Goal: Check status: Check status

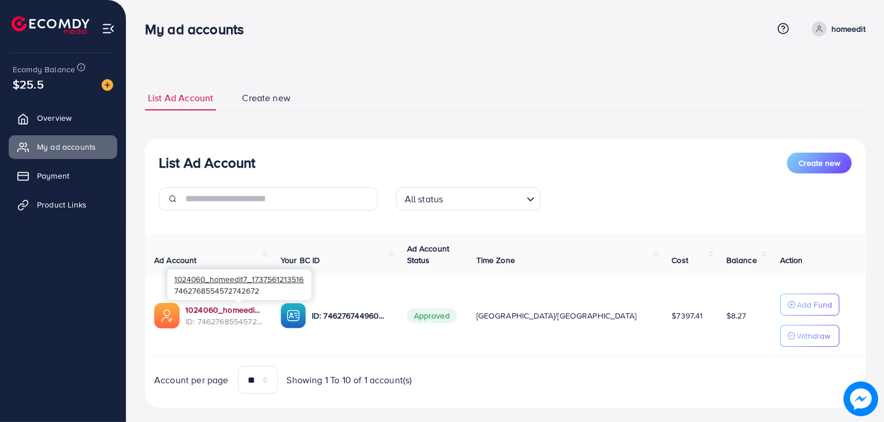
click at [244, 309] on link "1024060_homeedit7_1737561213516" at bounding box center [223, 310] width 77 height 12
